Goal: Information Seeking & Learning: Learn about a topic

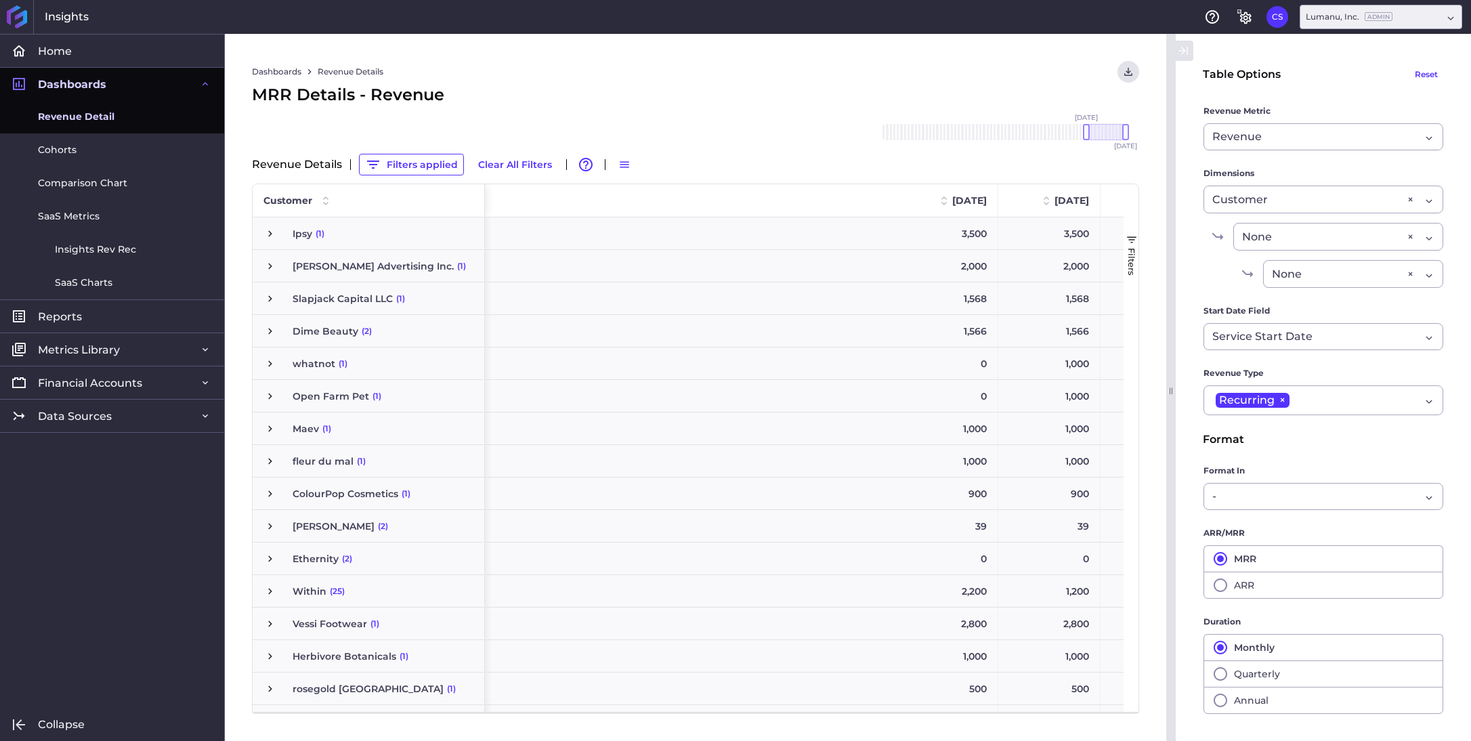
scroll to position [0, 589]
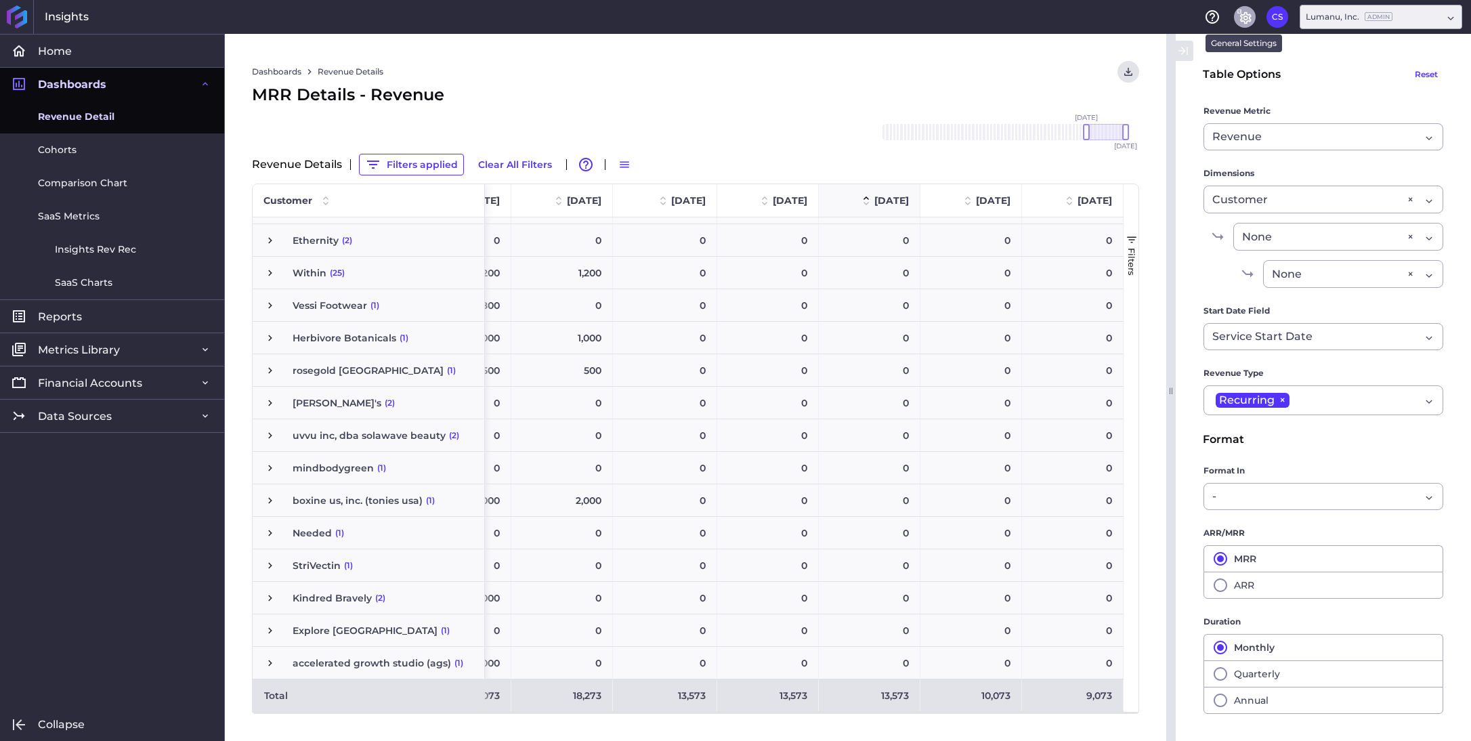
click at [1253, 18] on button "General Settings" at bounding box center [1245, 17] width 22 height 22
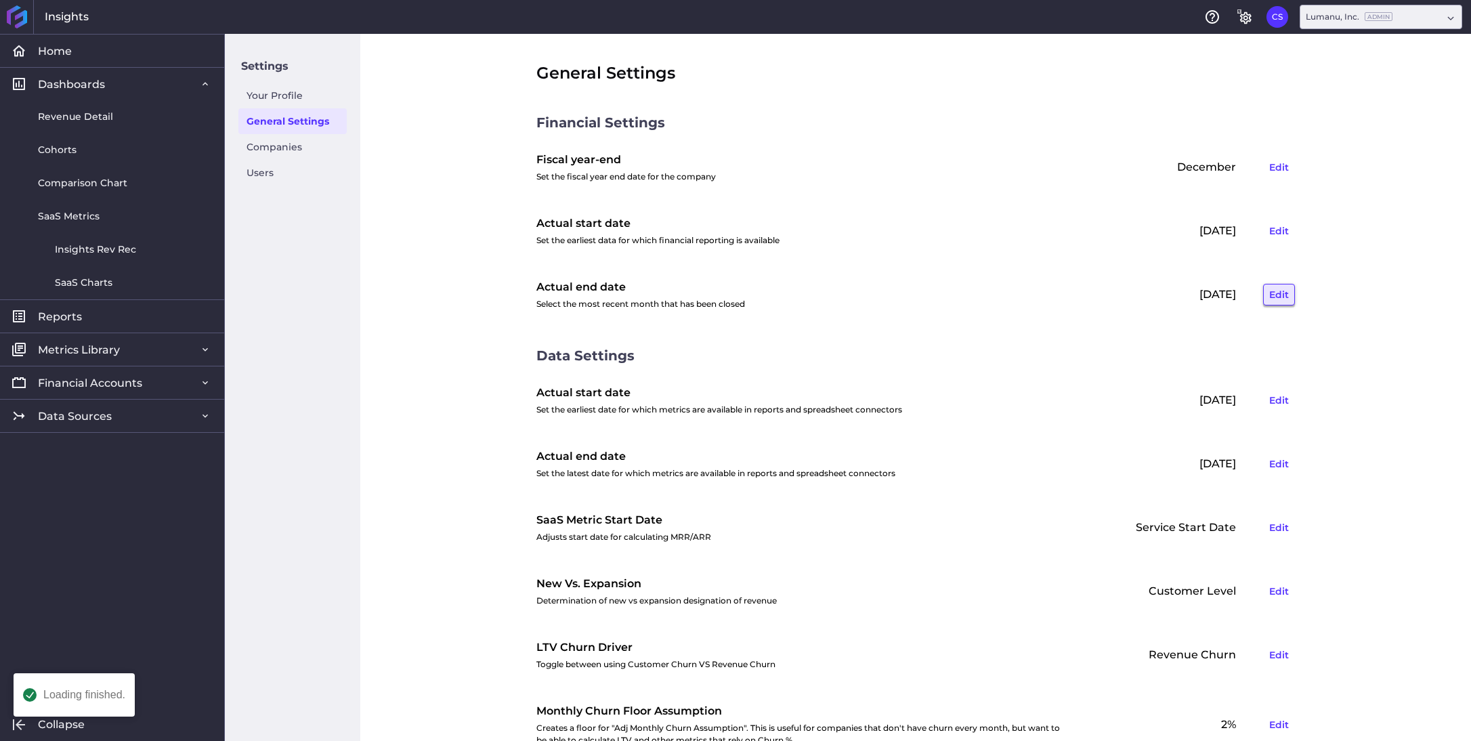
click at [1275, 292] on button "Edit" at bounding box center [1279, 295] width 32 height 22
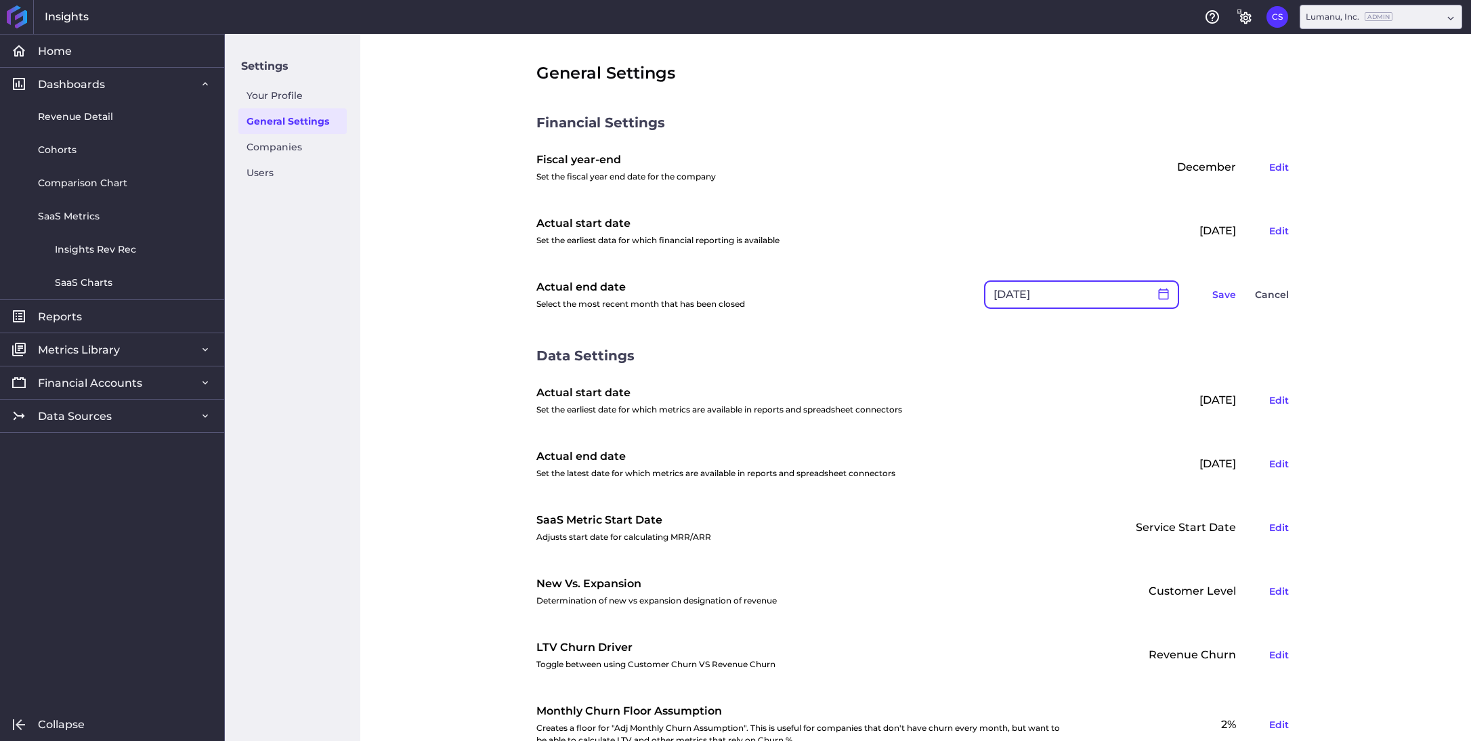
click at [1168, 291] on icon at bounding box center [1163, 294] width 12 height 12
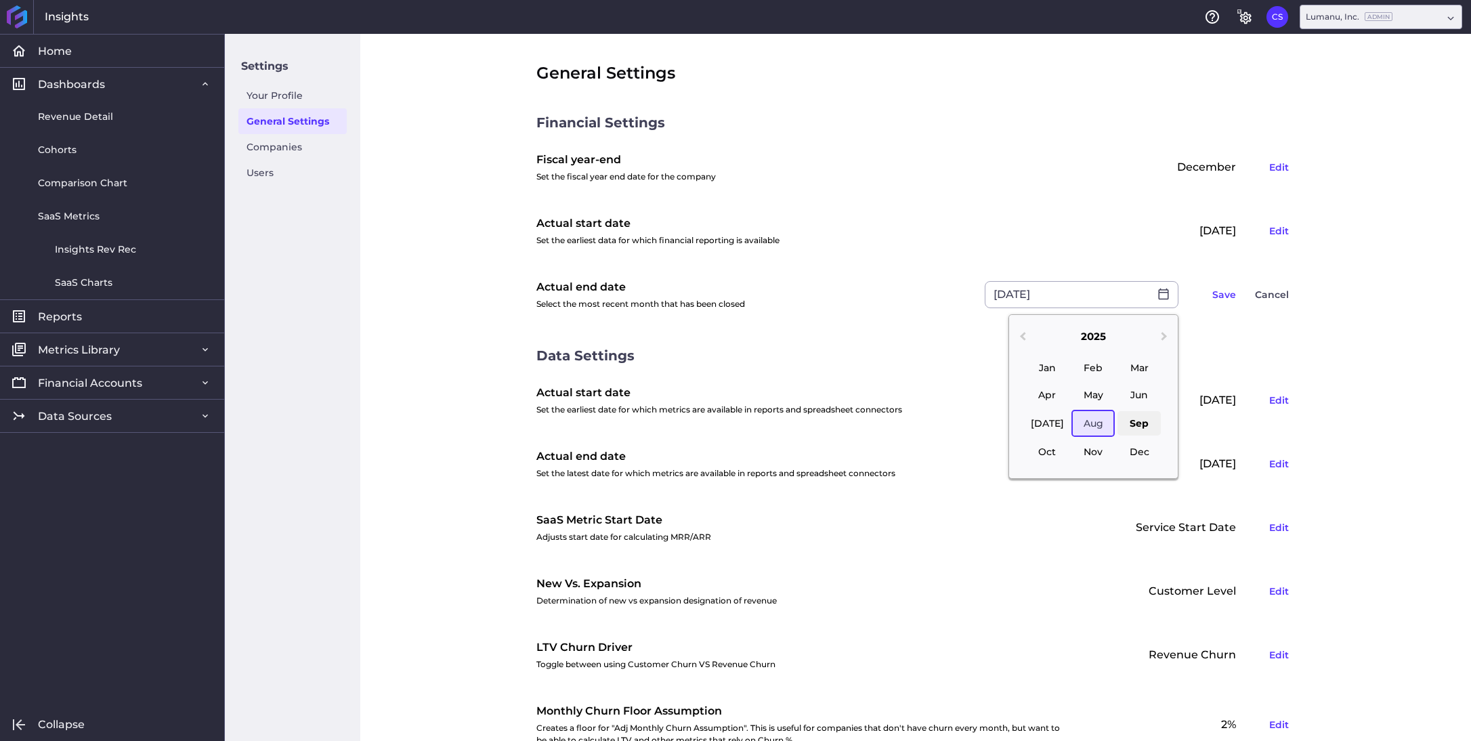
click at [1133, 419] on div "Sep" at bounding box center [1139, 423] width 43 height 24
type input "[DATE]"
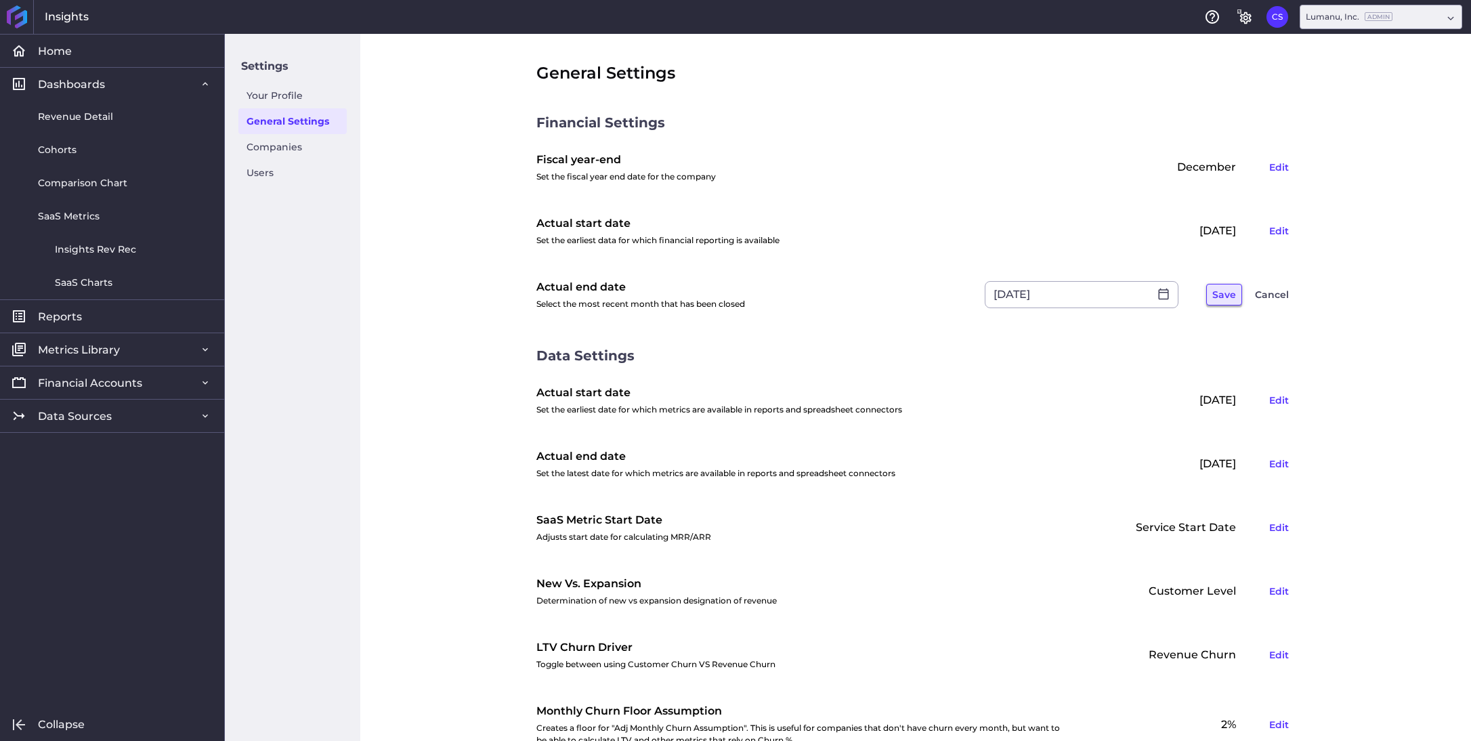
click at [1217, 295] on button "Save" at bounding box center [1224, 295] width 36 height 22
click at [1392, 18] on div "Lumanu, Inc. Admin" at bounding box center [1374, 17] width 136 height 12
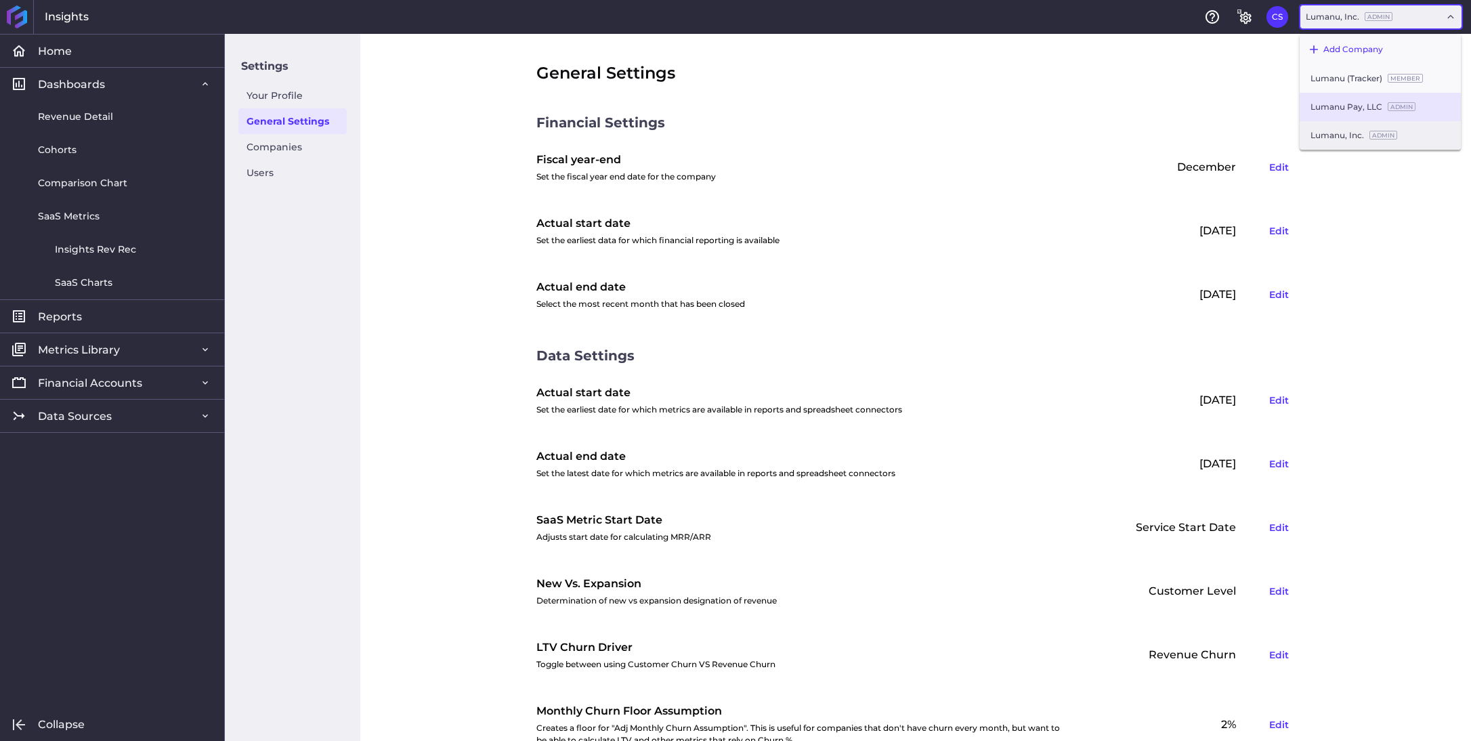
click at [1365, 104] on div "Lumanu Pay, LLC Admin" at bounding box center [1380, 107] width 161 height 28
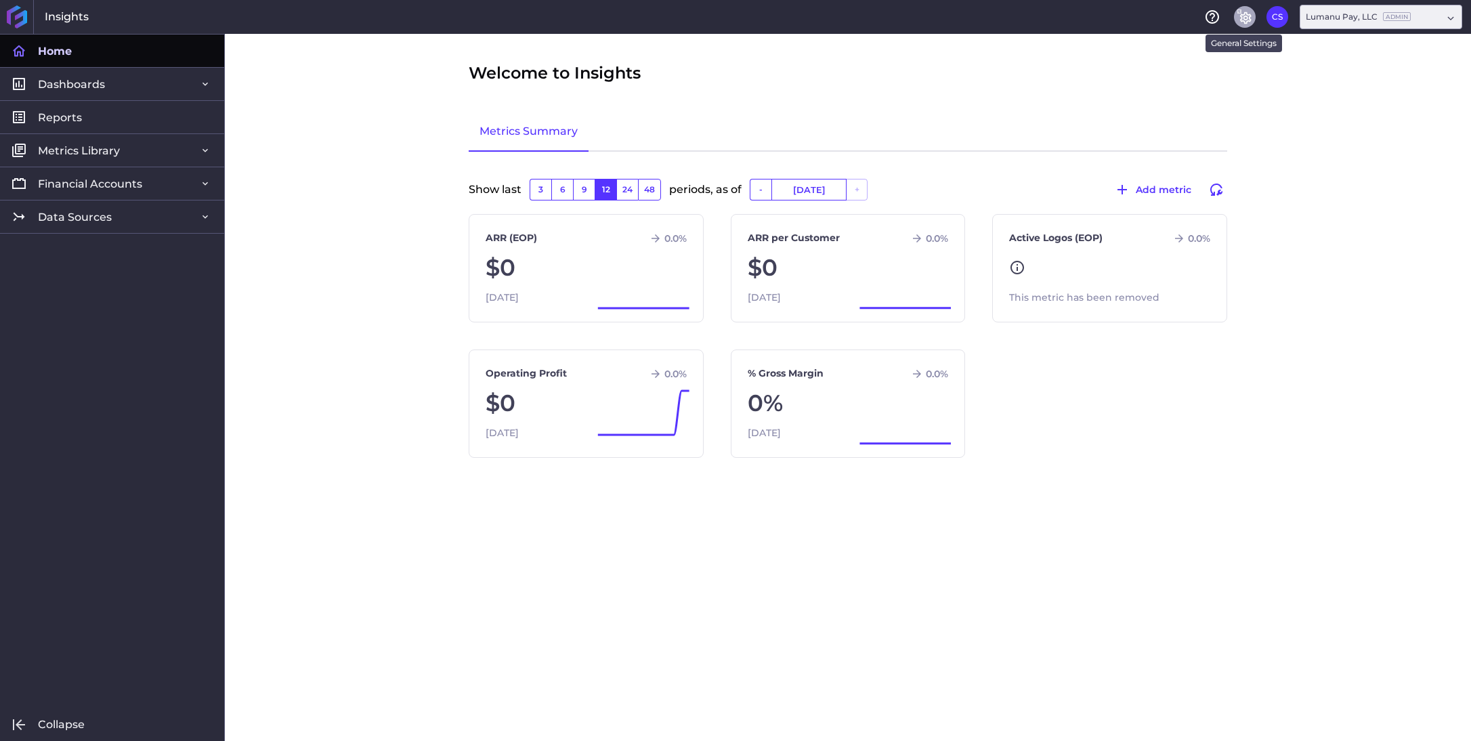
click at [1248, 17] on icon "General Settings" at bounding box center [1246, 18] width 12 height 12
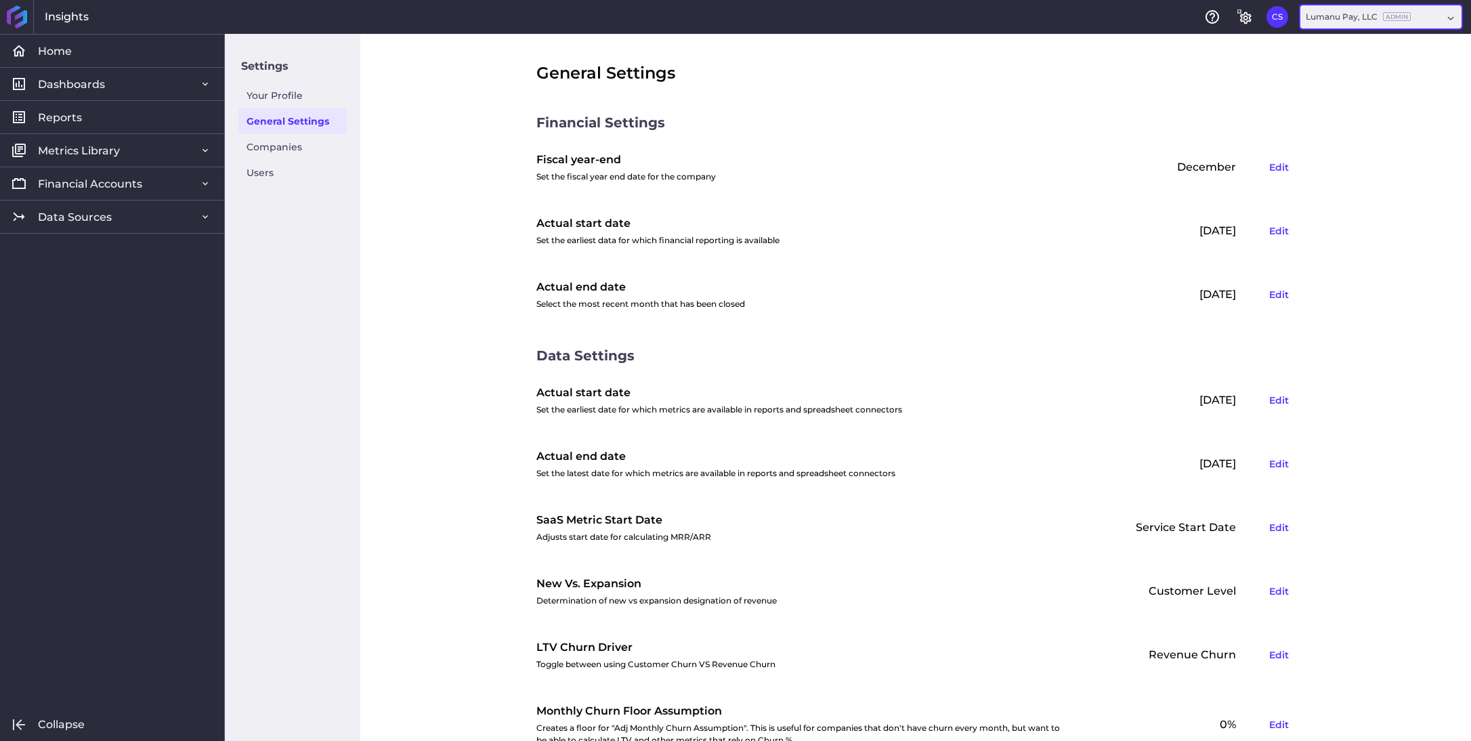
click at [1396, 16] on ins "Admin" at bounding box center [1397, 16] width 28 height 9
click at [1349, 144] on div "Lumanu, Inc. Admin" at bounding box center [1380, 135] width 161 height 28
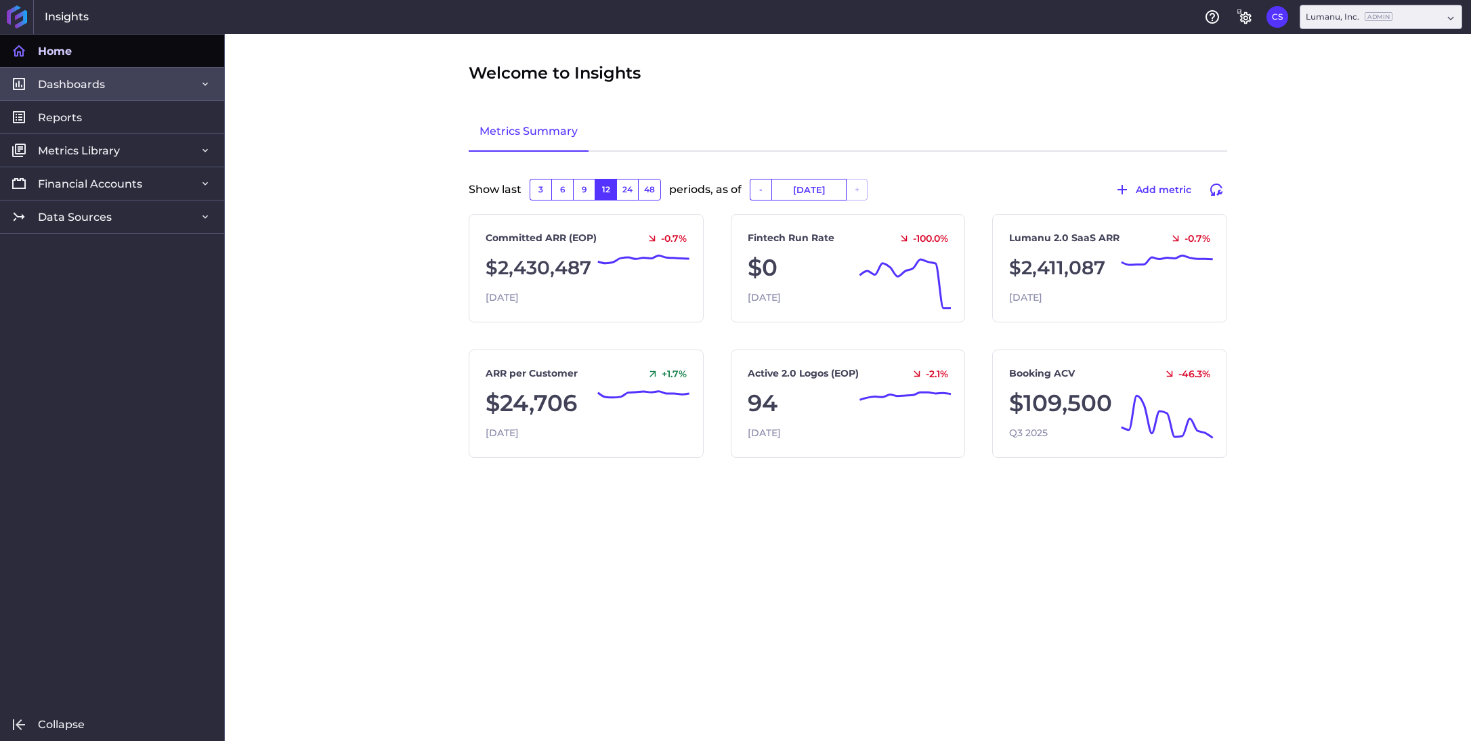
click at [82, 86] on span "Dashboards" at bounding box center [71, 84] width 67 height 14
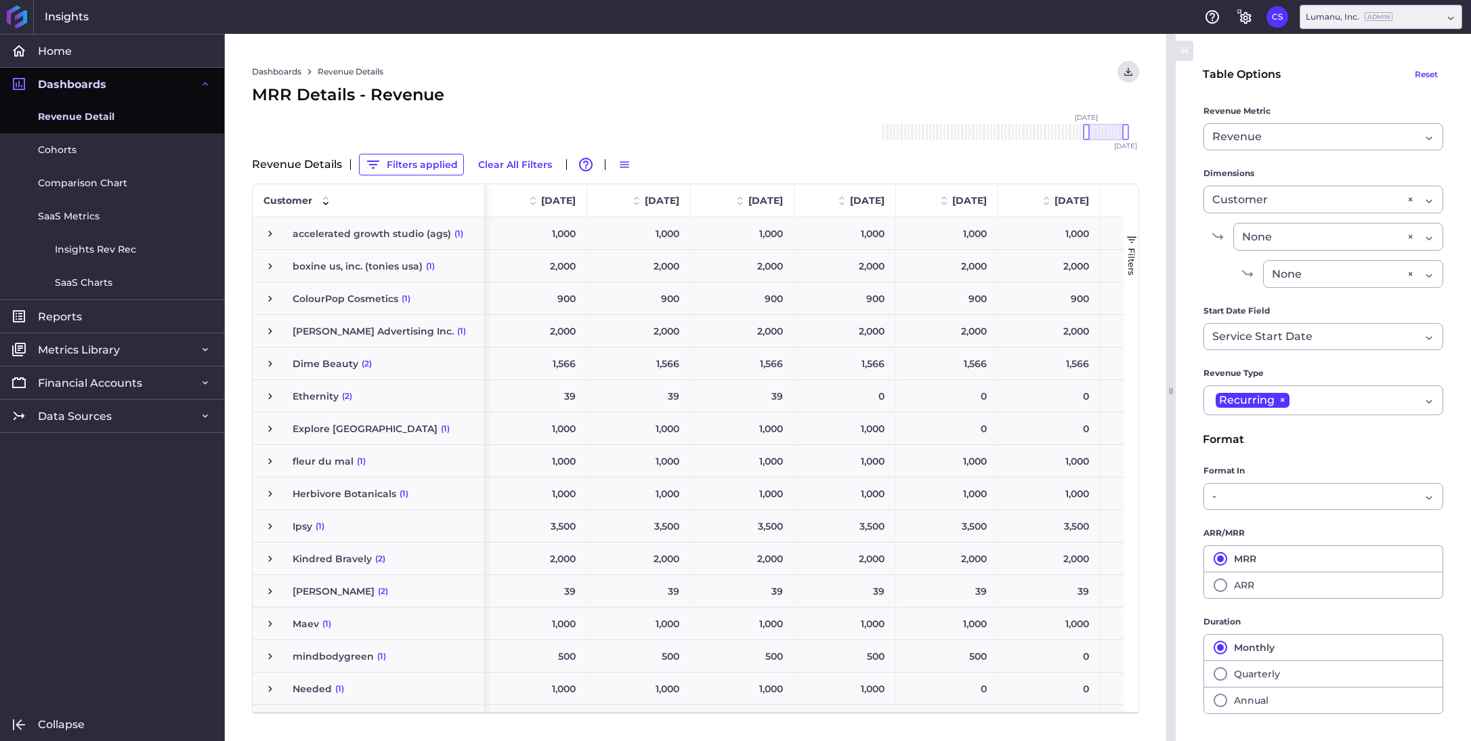
click at [106, 114] on span "Revenue Detail" at bounding box center [76, 117] width 77 height 14
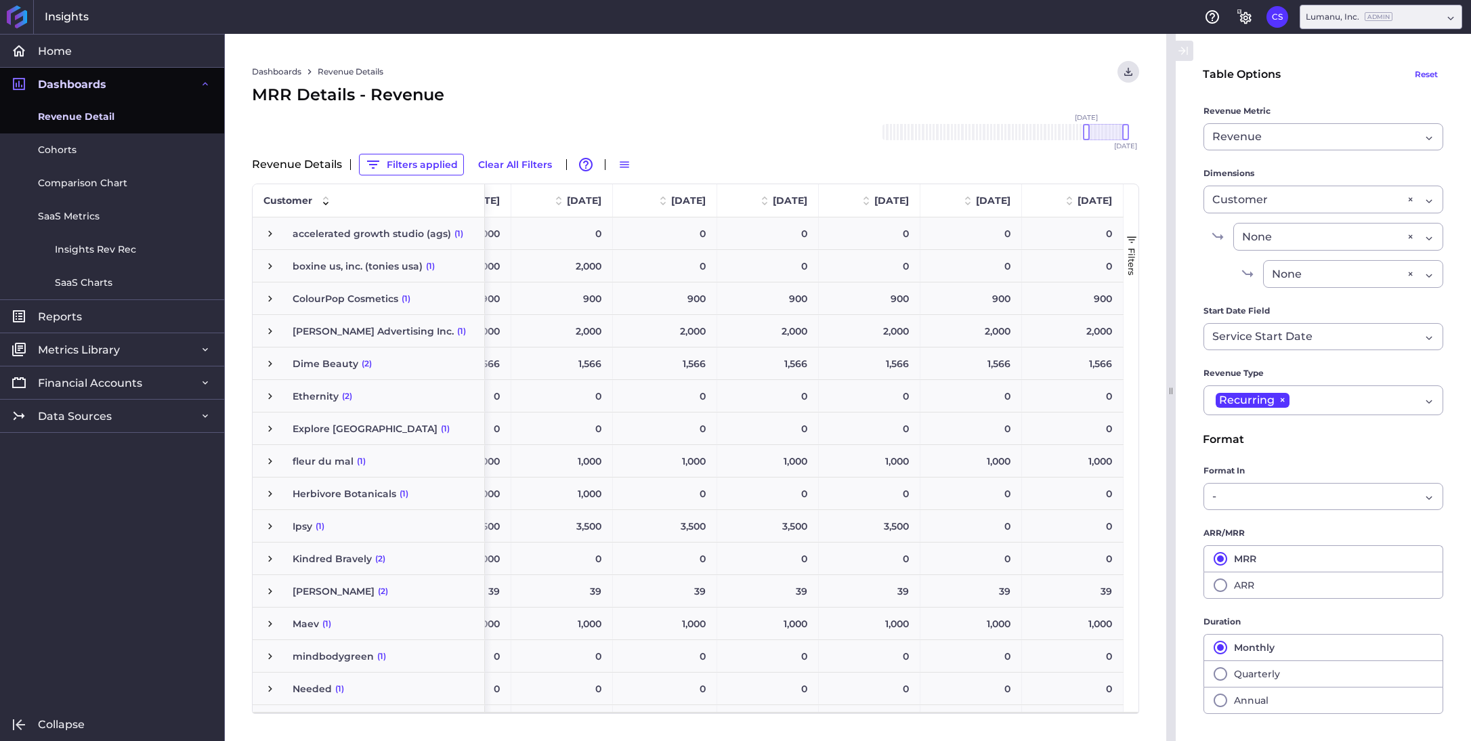
click at [1131, 236] on span "button" at bounding box center [1132, 240] width 12 height 12
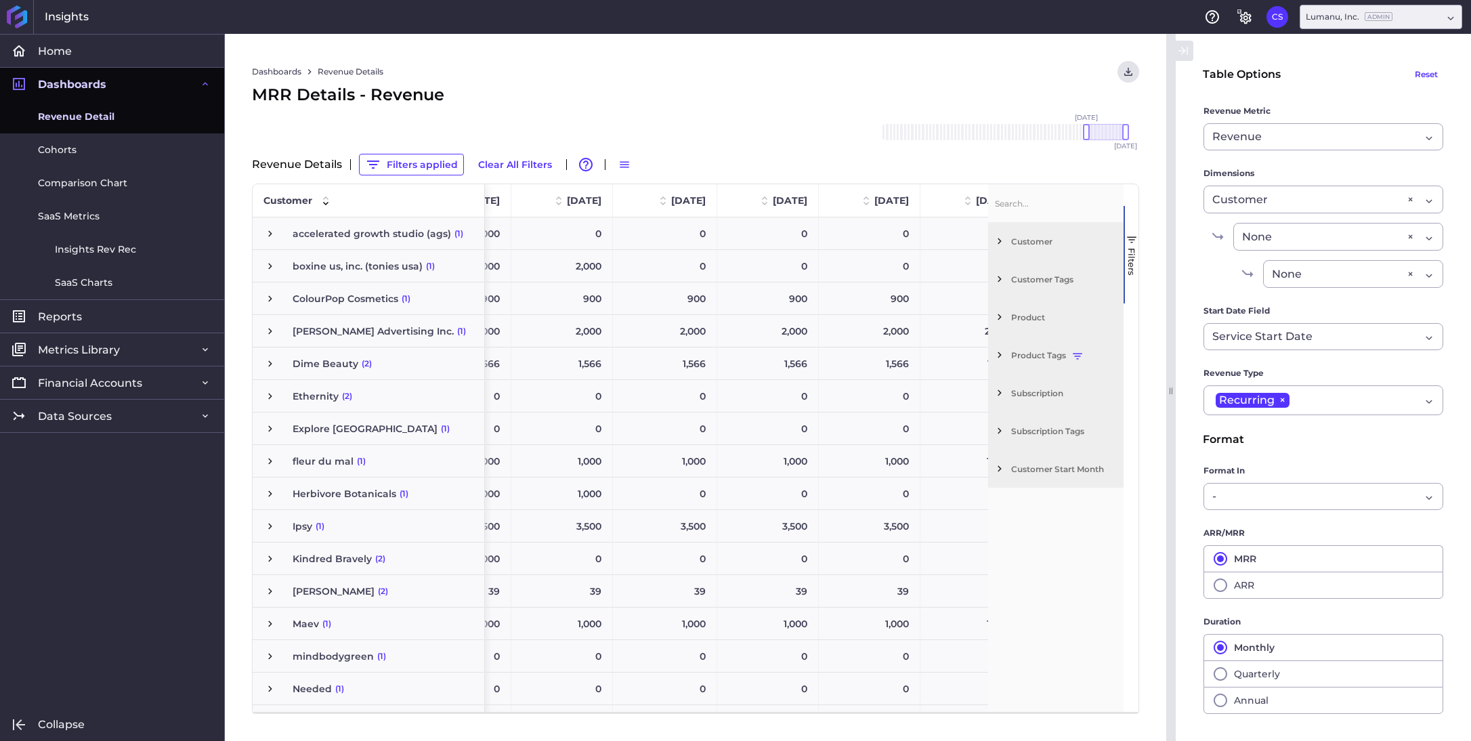
click at [1042, 356] on span "Product Tags" at bounding box center [1064, 355] width 107 height 10
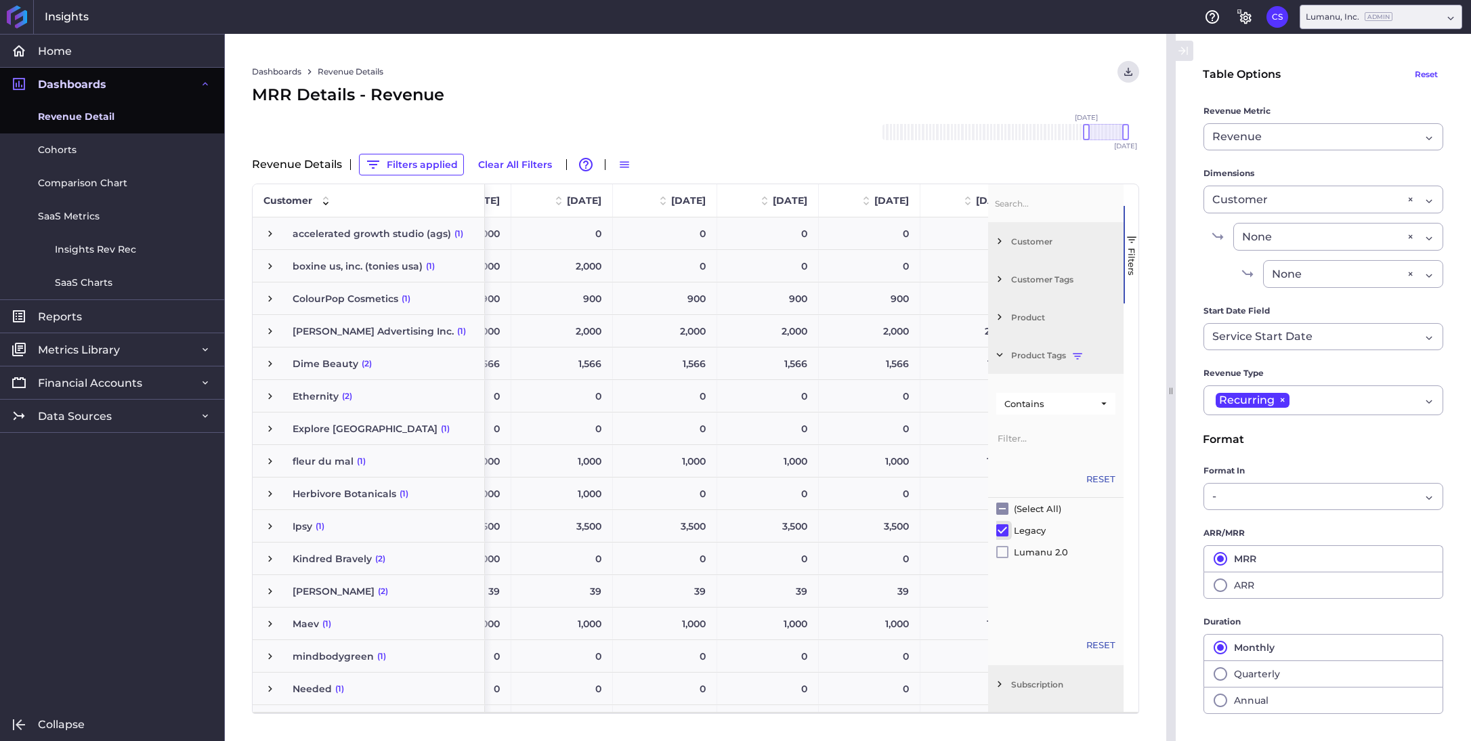
click at [1002, 524] on input "Filter List" at bounding box center [1002, 530] width 12 height 12
checkbox input "false"
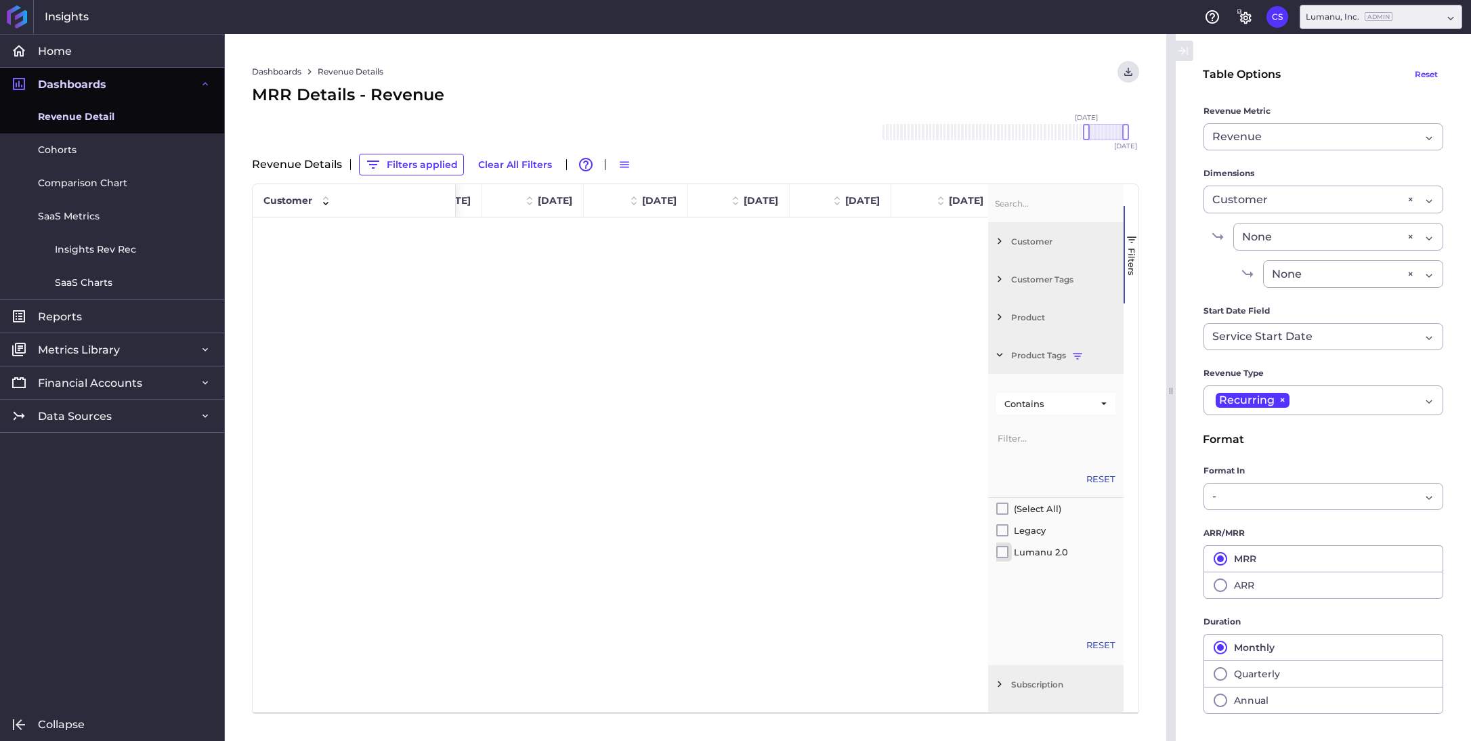
click at [998, 553] on input "Filter List" at bounding box center [1002, 552] width 12 height 12
checkbox input "true"
checkbox input "false"
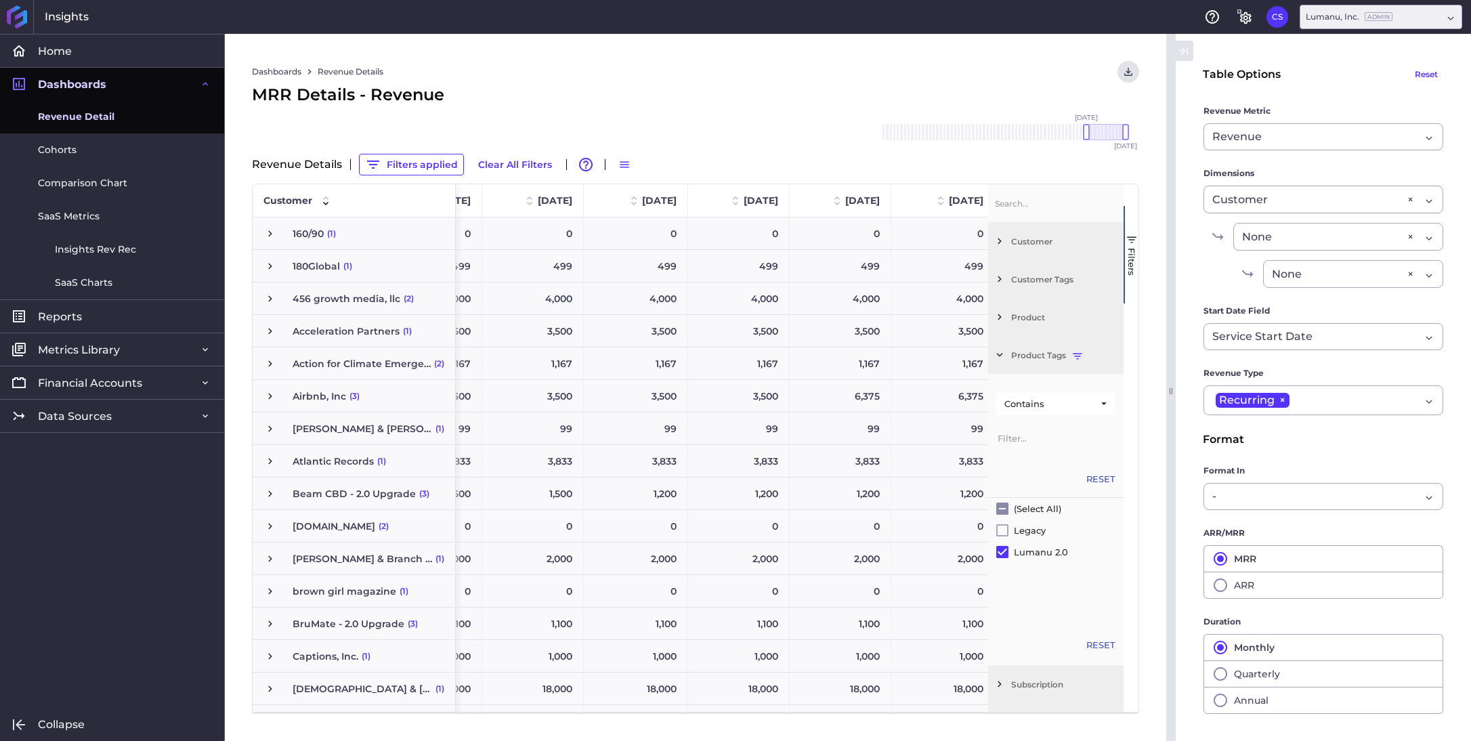
click at [1006, 56] on div "Dashboards Revenue Details Download CSV... Download CSV Download CSV with under…" at bounding box center [695, 387] width 941 height 707
click at [780, 103] on div "MRR Details - Revenue" at bounding box center [695, 95] width 887 height 24
click at [1134, 237] on span "button" at bounding box center [1132, 240] width 12 height 12
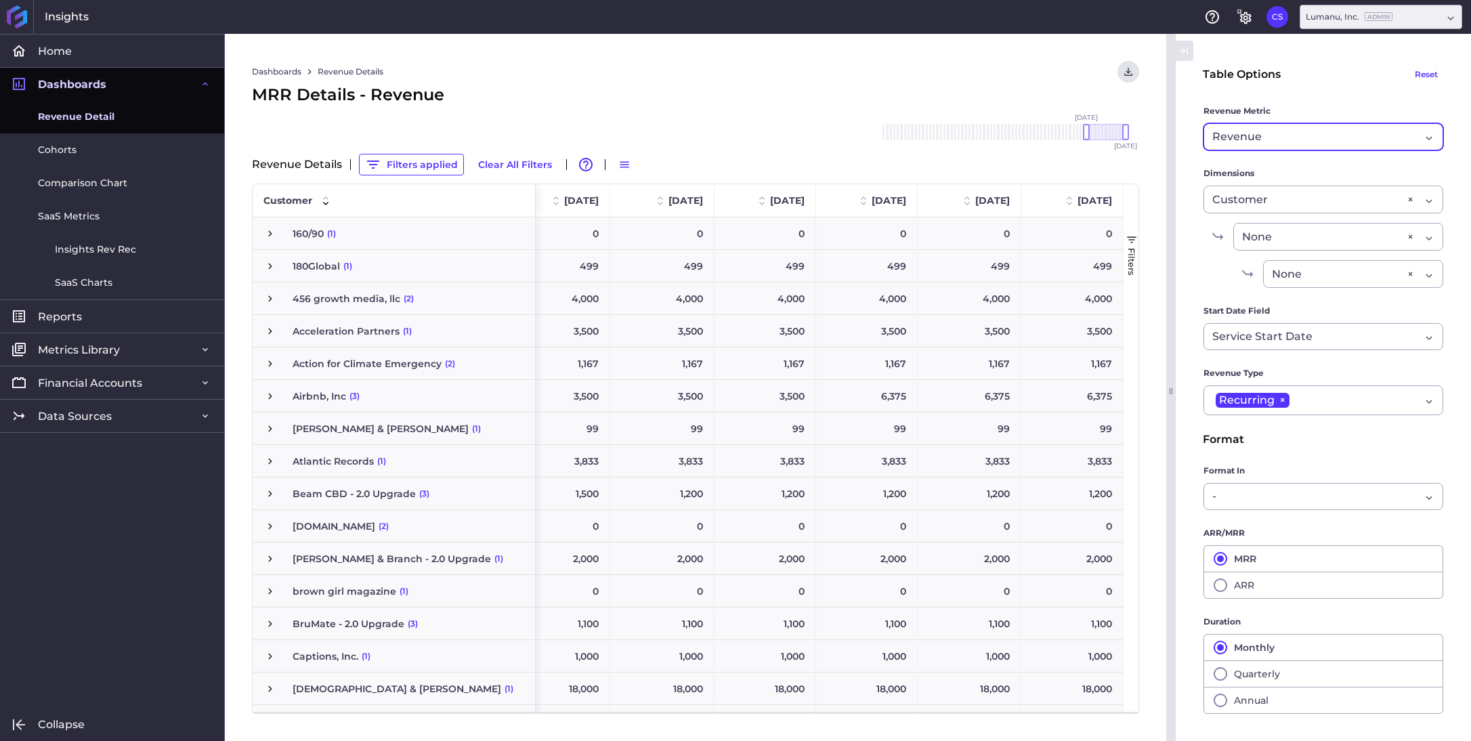
click at [1306, 141] on div "Revenue" at bounding box center [1316, 137] width 208 height 16
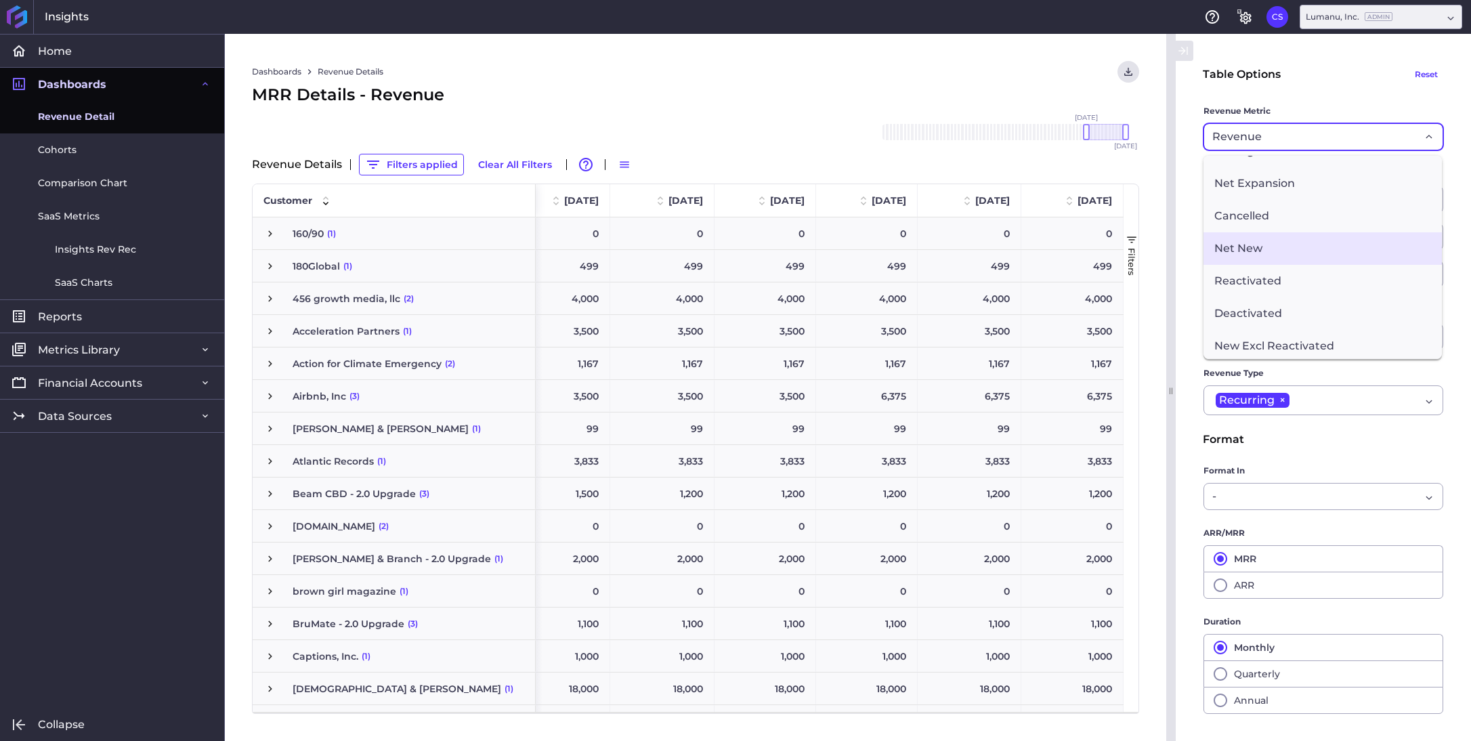
click at [1292, 256] on span "Net New" at bounding box center [1323, 248] width 238 height 33
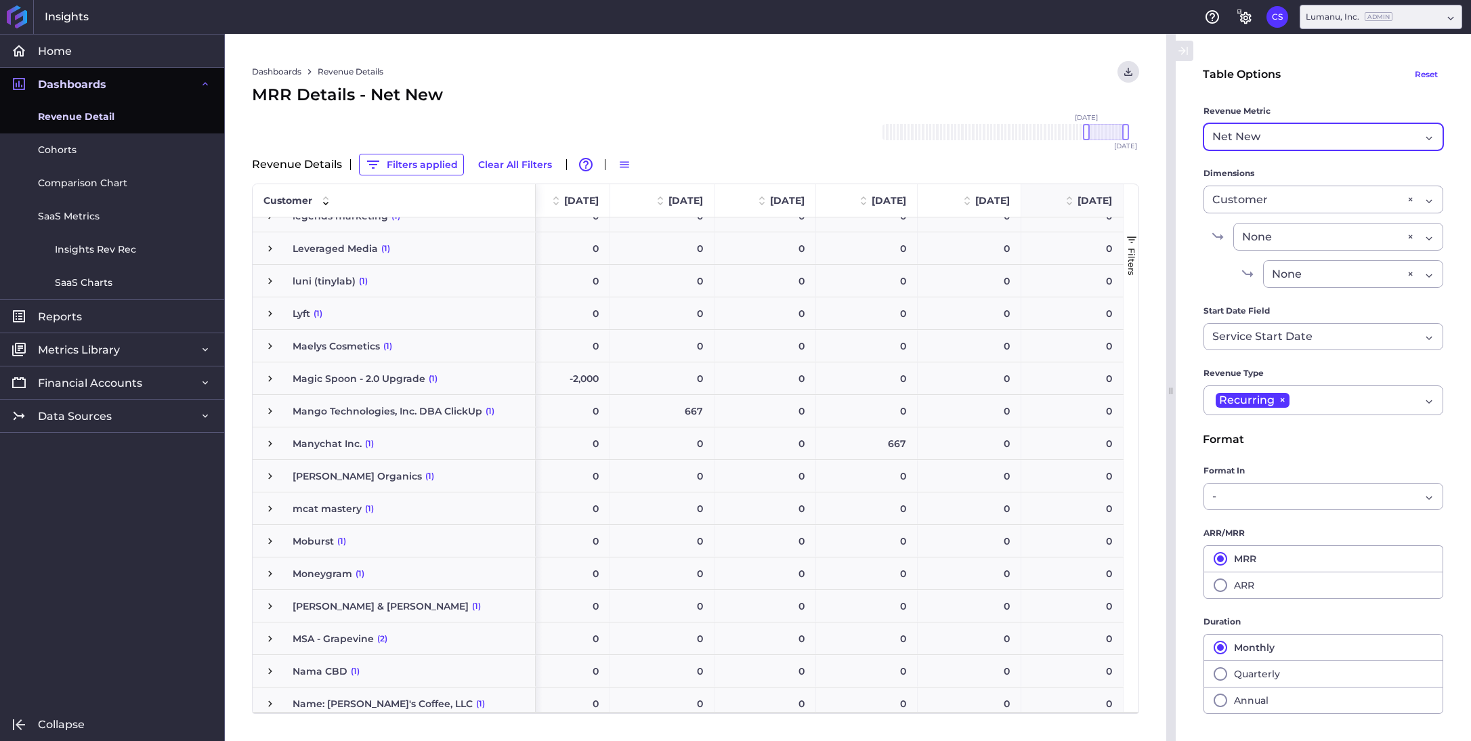
click at [1066, 200] on span at bounding box center [1069, 200] width 16 height 16
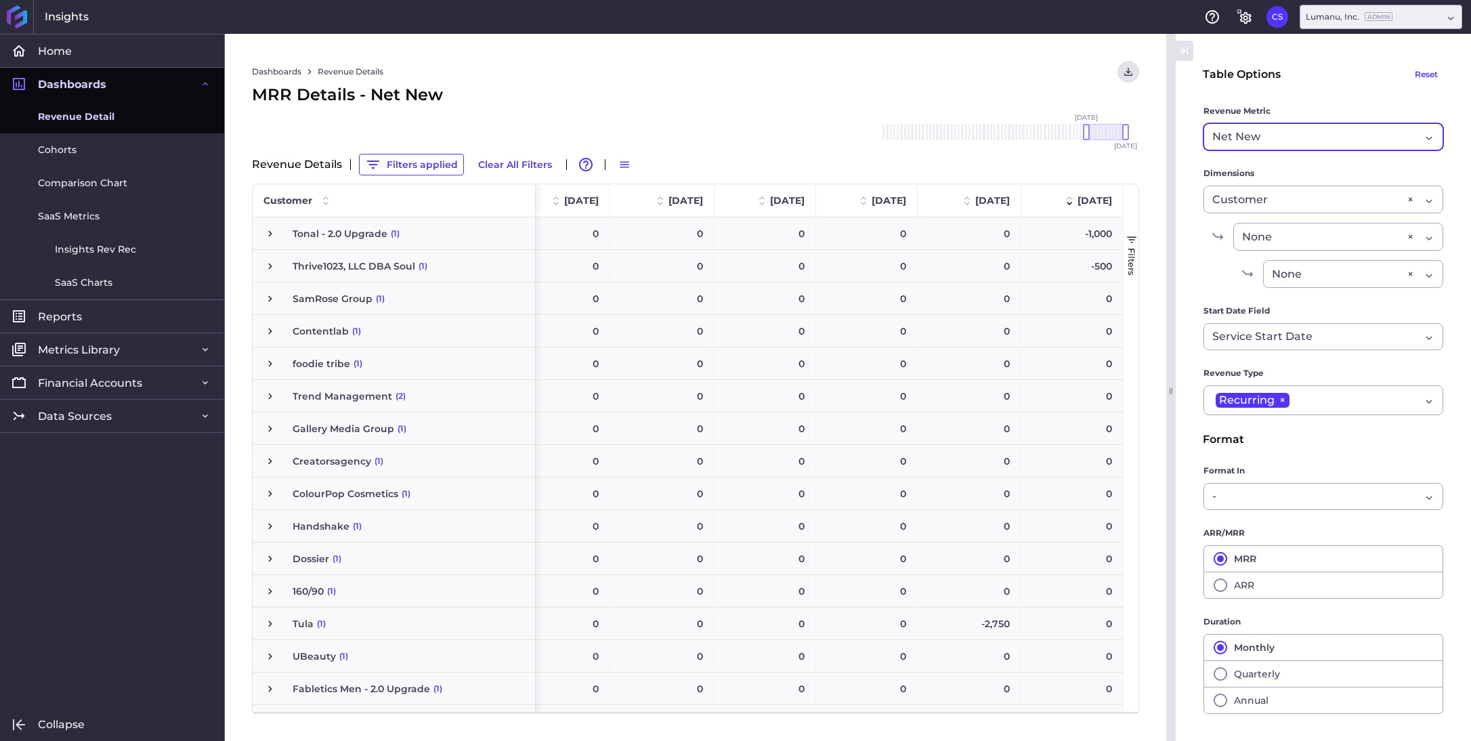
click at [1287, 142] on div "Net New" at bounding box center [1316, 137] width 208 height 16
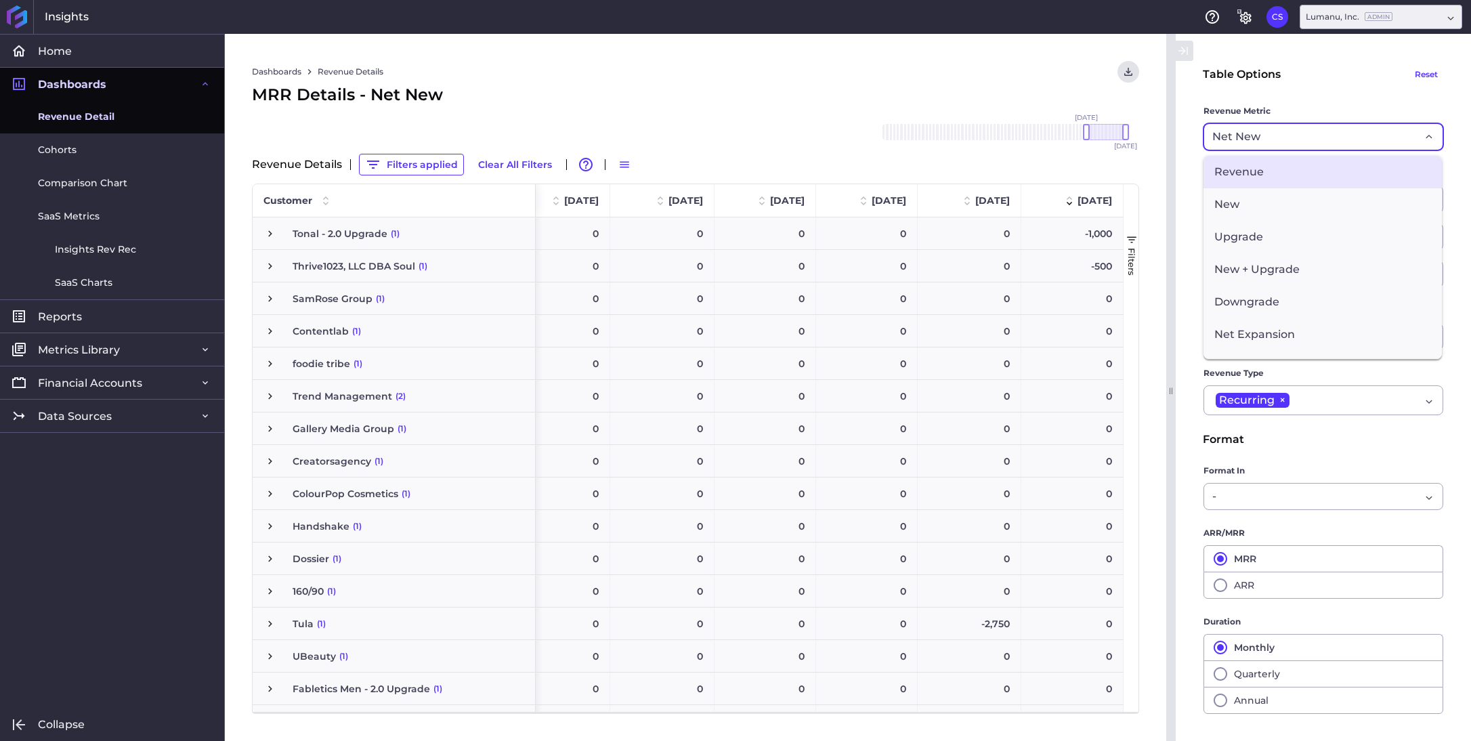
click at [1276, 170] on span "Revenue" at bounding box center [1323, 172] width 238 height 33
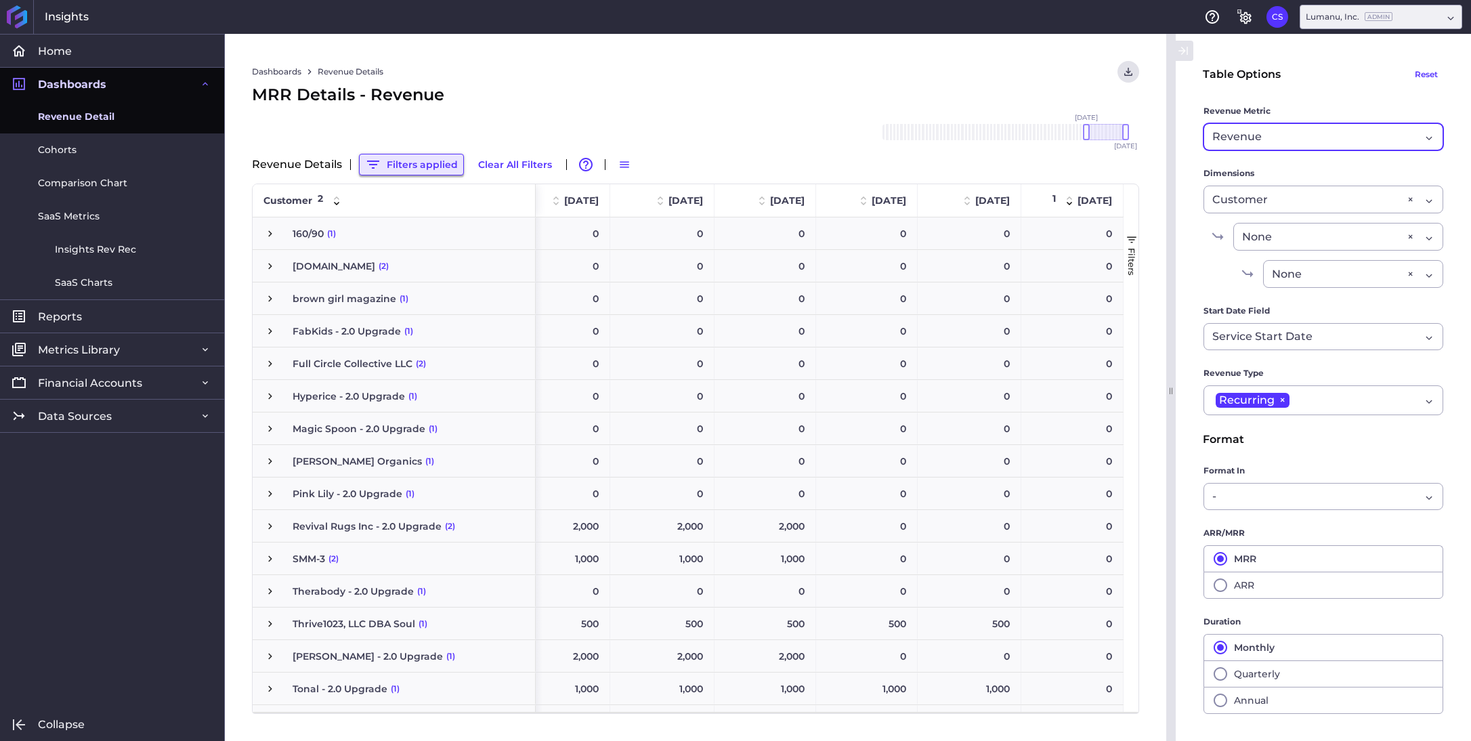
click at [435, 159] on button "Filters applied" at bounding box center [411, 165] width 105 height 22
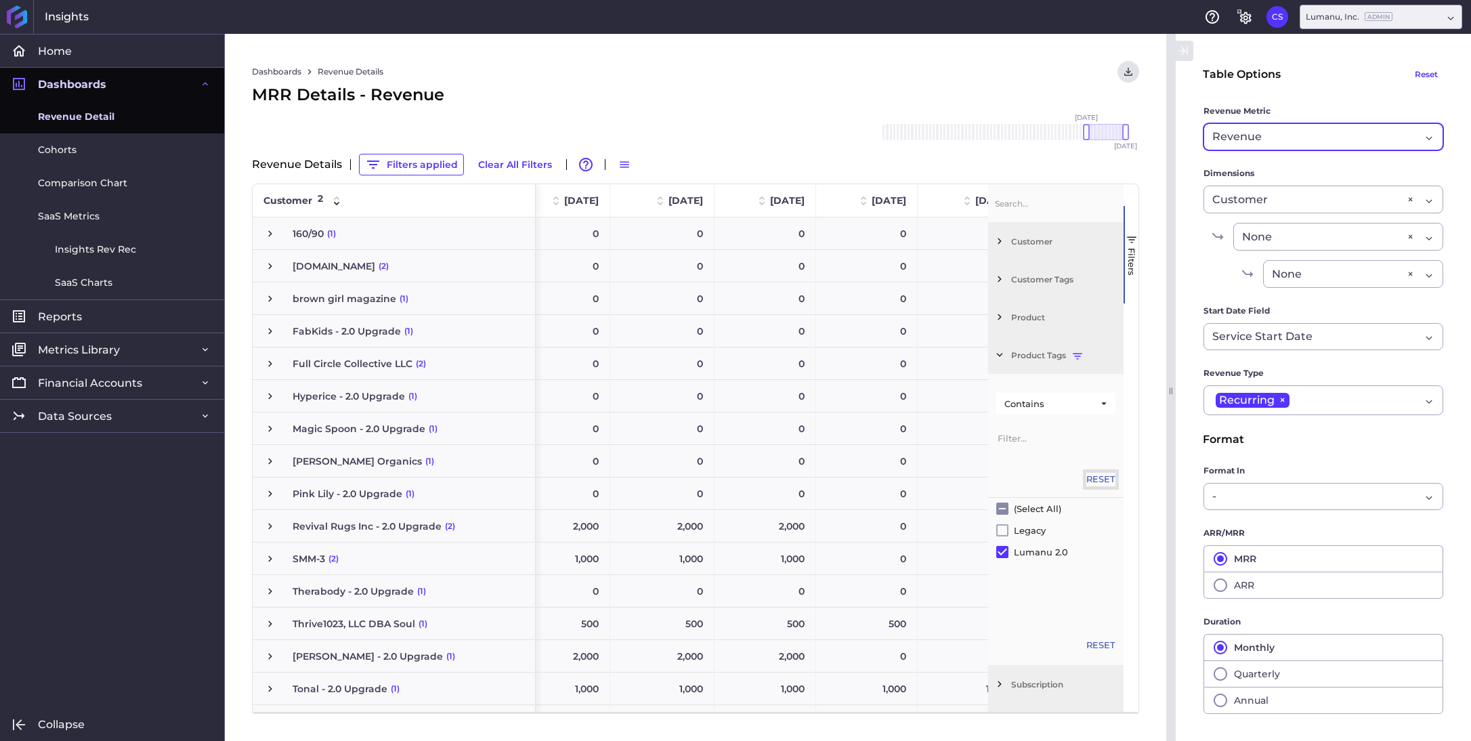
click at [1095, 477] on button "Reset" at bounding box center [1100, 480] width 29 height 14
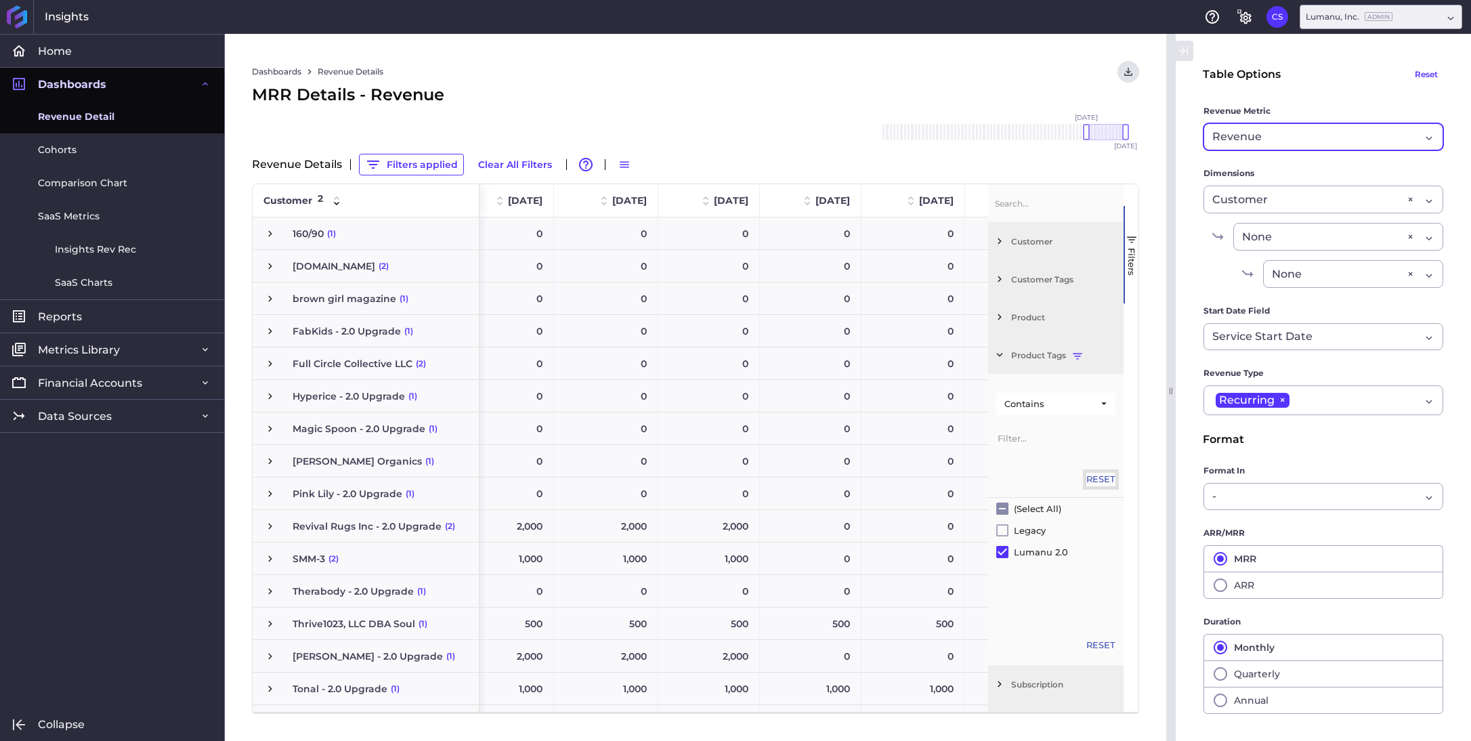
click at [1095, 477] on button "Reset" at bounding box center [1100, 480] width 29 height 14
click at [1004, 508] on input "Filter List" at bounding box center [1002, 509] width 12 height 12
checkbox input "true"
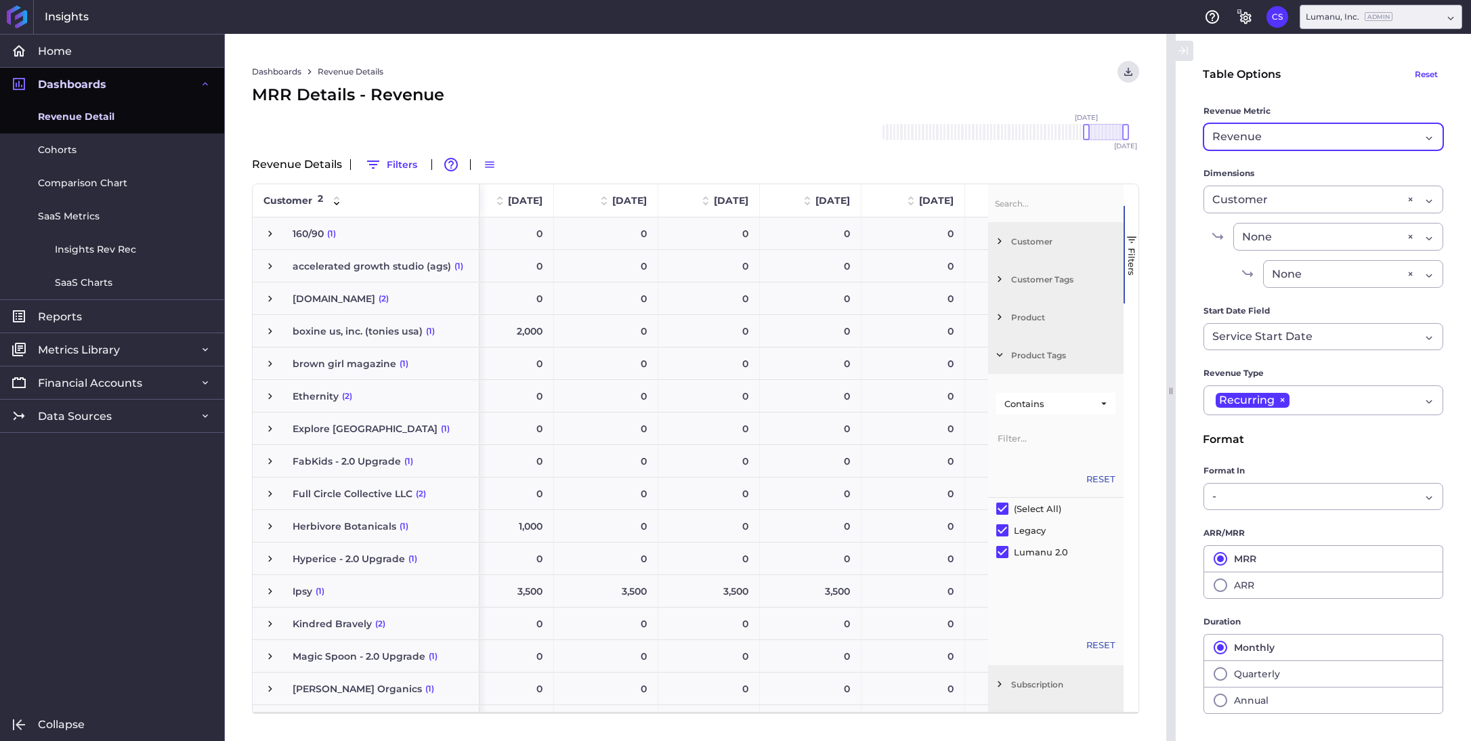
click at [985, 68] on div "Dashboards Revenue Details Download CSV... Download CSV Download CSV with under…" at bounding box center [695, 72] width 887 height 22
click at [1133, 239] on span "button" at bounding box center [1132, 240] width 12 height 12
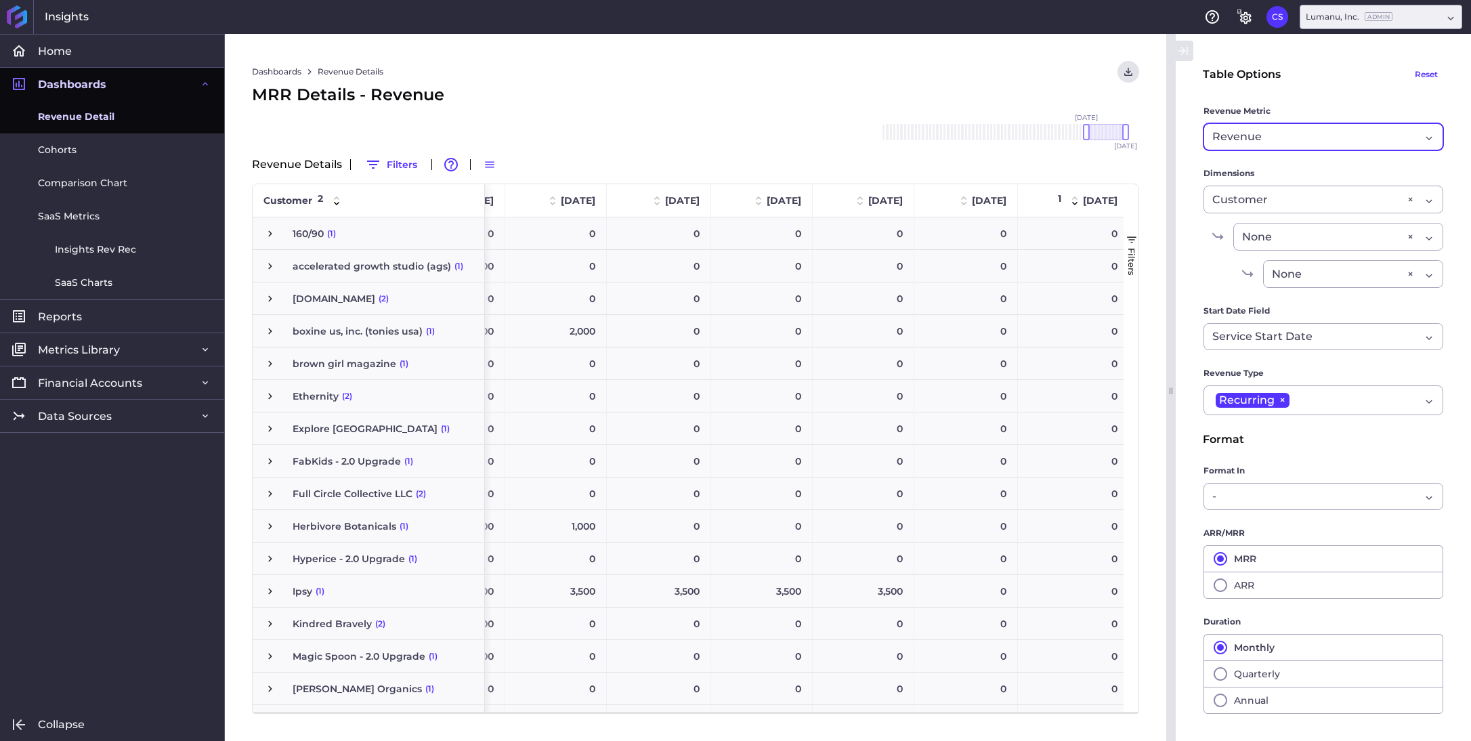
scroll to position [0, 601]
click at [1061, 194] on span at bounding box center [1069, 200] width 16 height 16
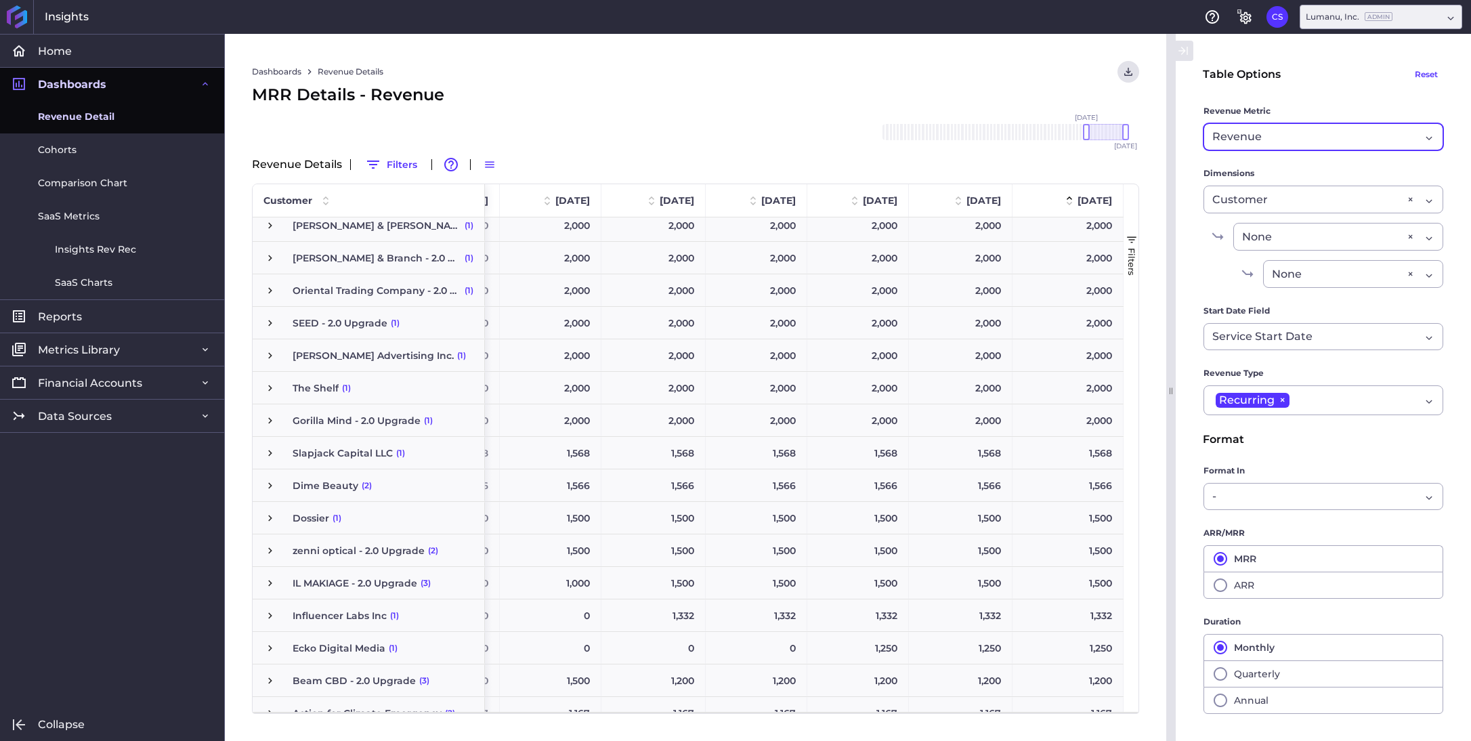
scroll to position [716, 0]
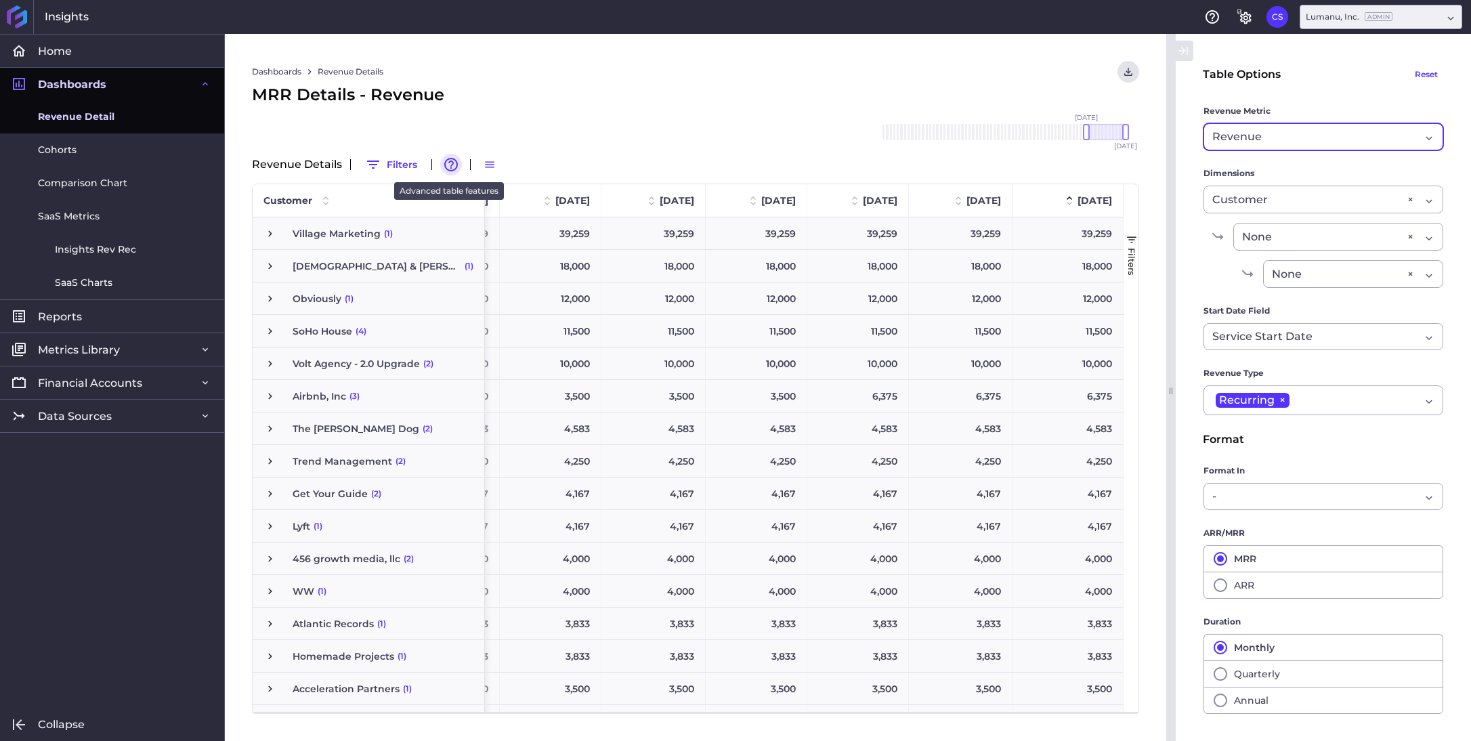
click at [451, 162] on icon "button" at bounding box center [451, 164] width 16 height 16
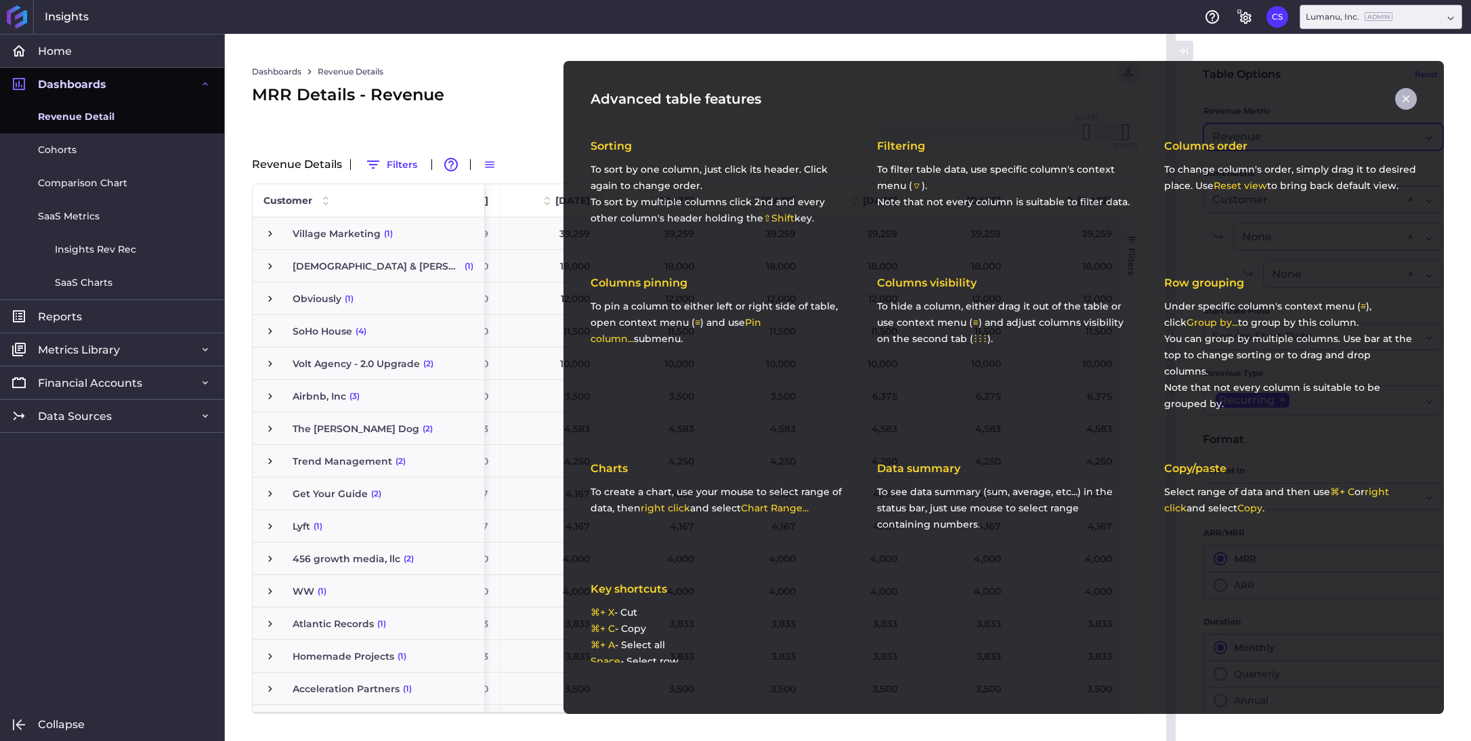
click at [1405, 103] on icon "button" at bounding box center [1406, 99] width 12 height 12
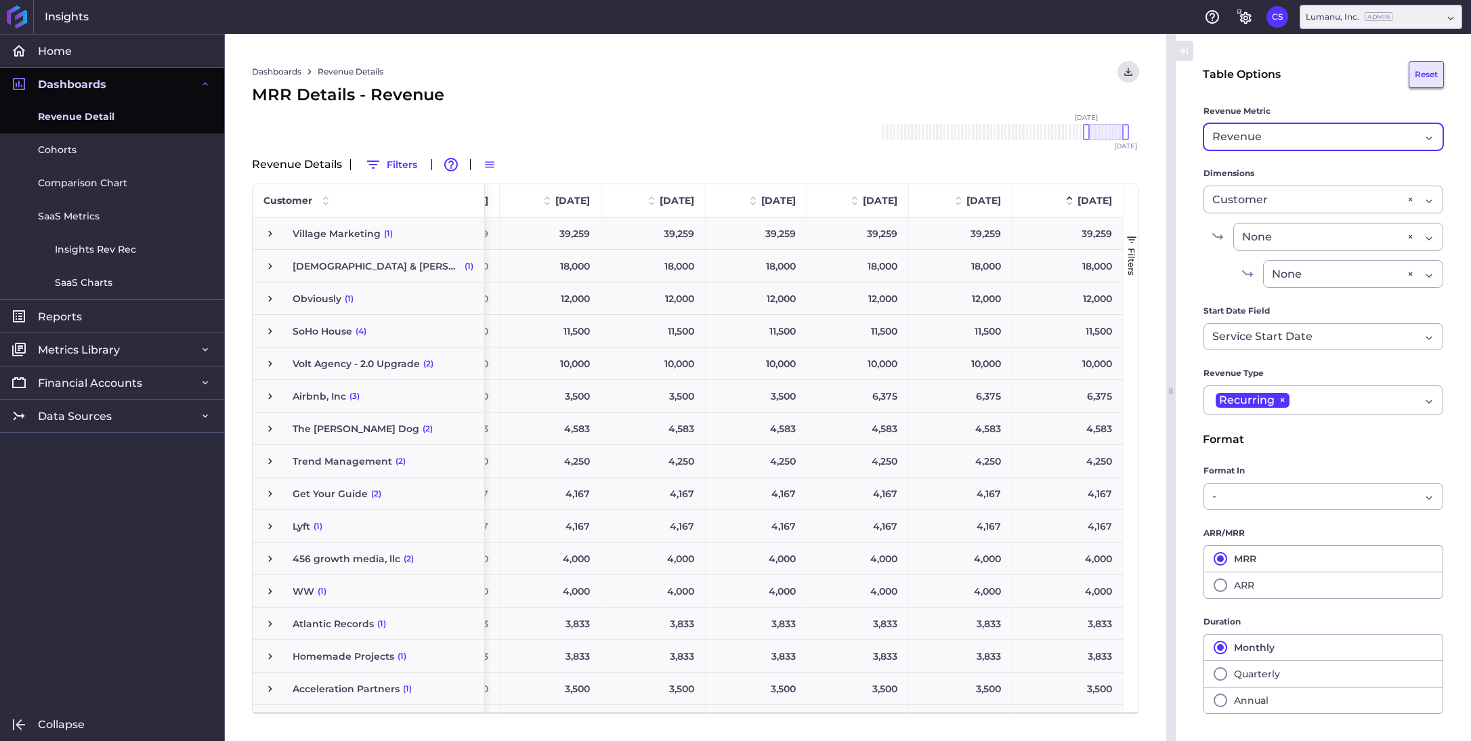
click at [1432, 77] on button "Reset" at bounding box center [1426, 74] width 35 height 27
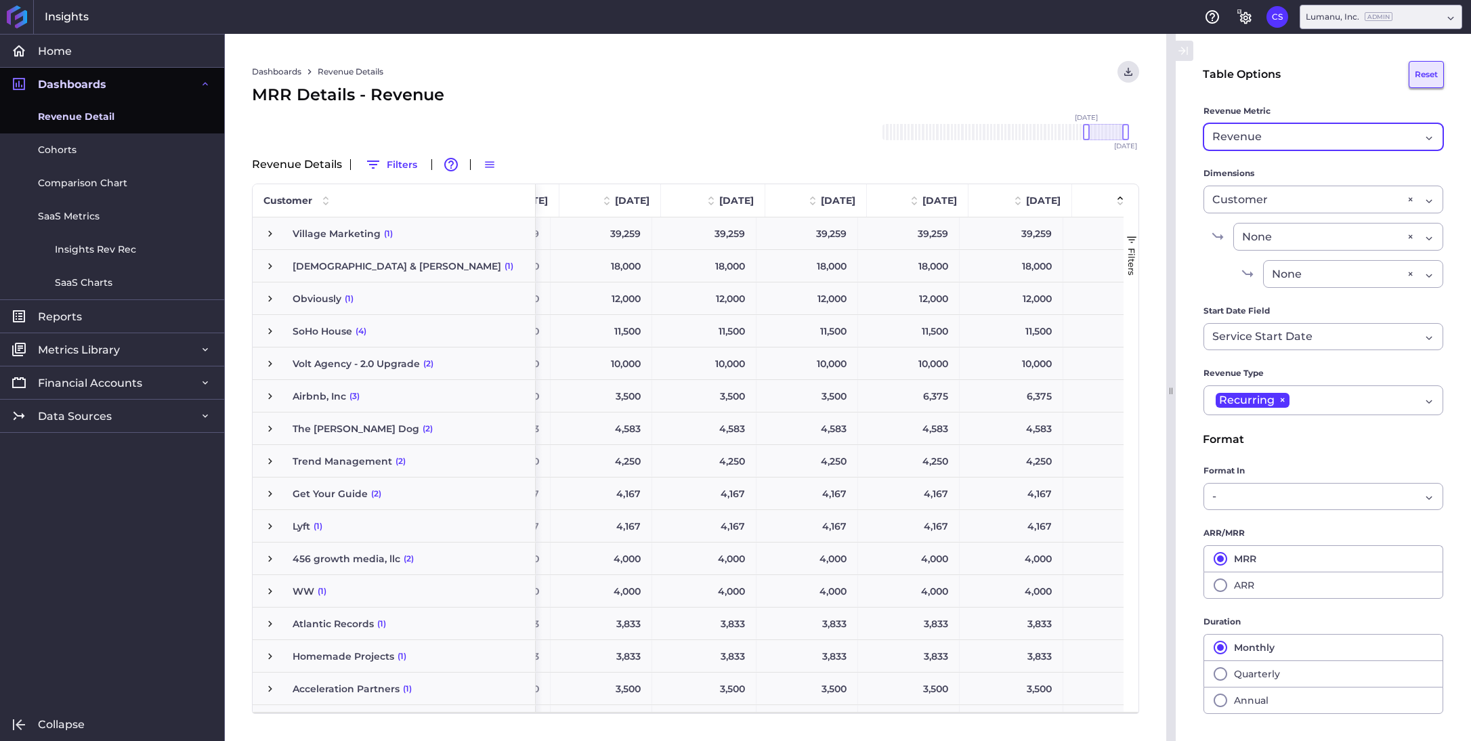
scroll to position [0, 592]
